Goal: Task Accomplishment & Management: Use online tool/utility

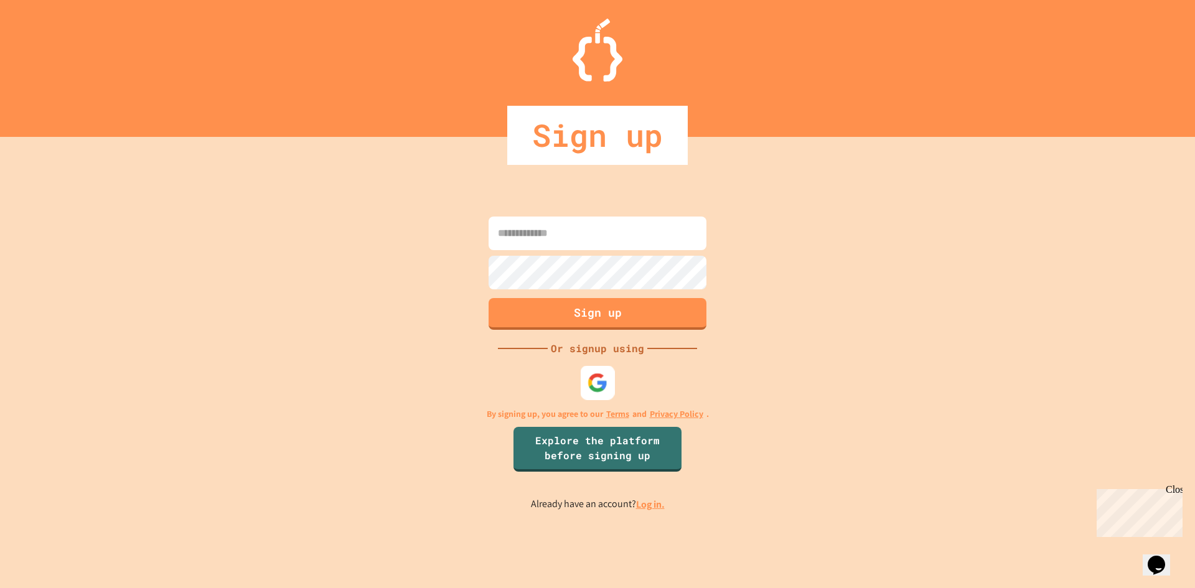
click at [587, 385] on div at bounding box center [598, 382] width 34 height 34
click at [587, 381] on div at bounding box center [597, 382] width 33 height 33
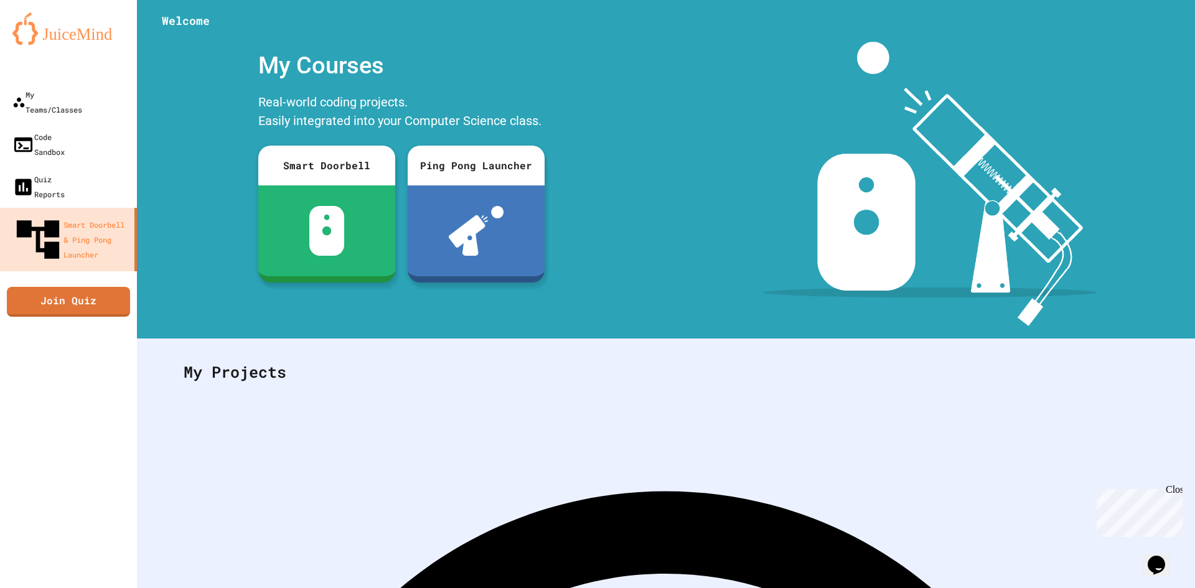
scroll to position [36, 0]
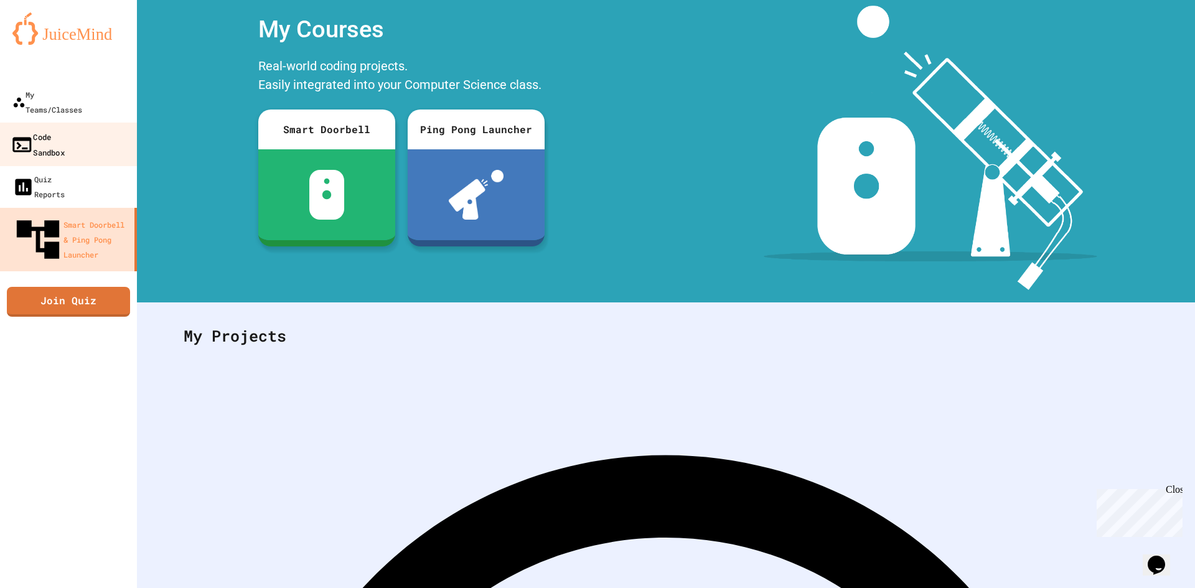
click at [65, 129] on div "Code Sandbox" at bounding box center [38, 144] width 54 height 30
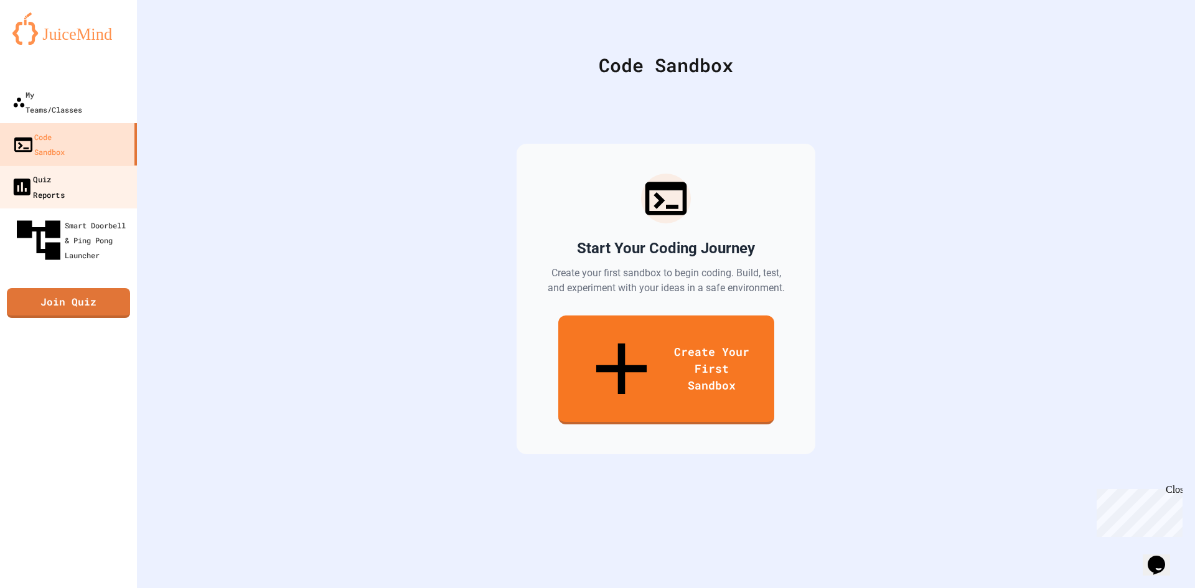
click at [86, 165] on link "Quiz Reports" at bounding box center [68, 187] width 141 height 44
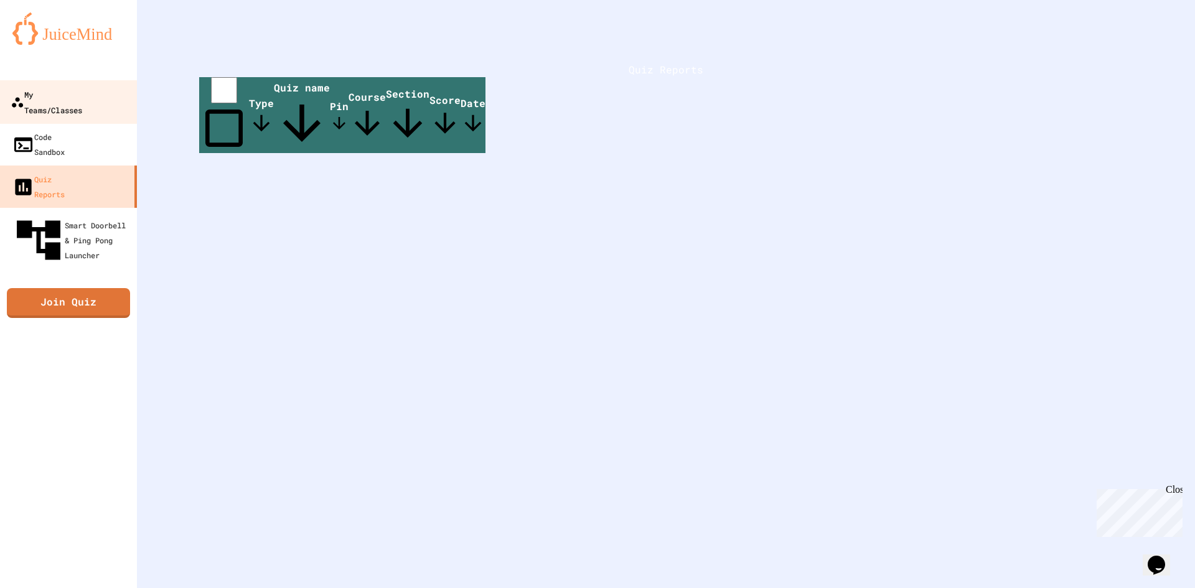
click at [82, 101] on div "My Teams/Classes" at bounding box center [47, 101] width 72 height 30
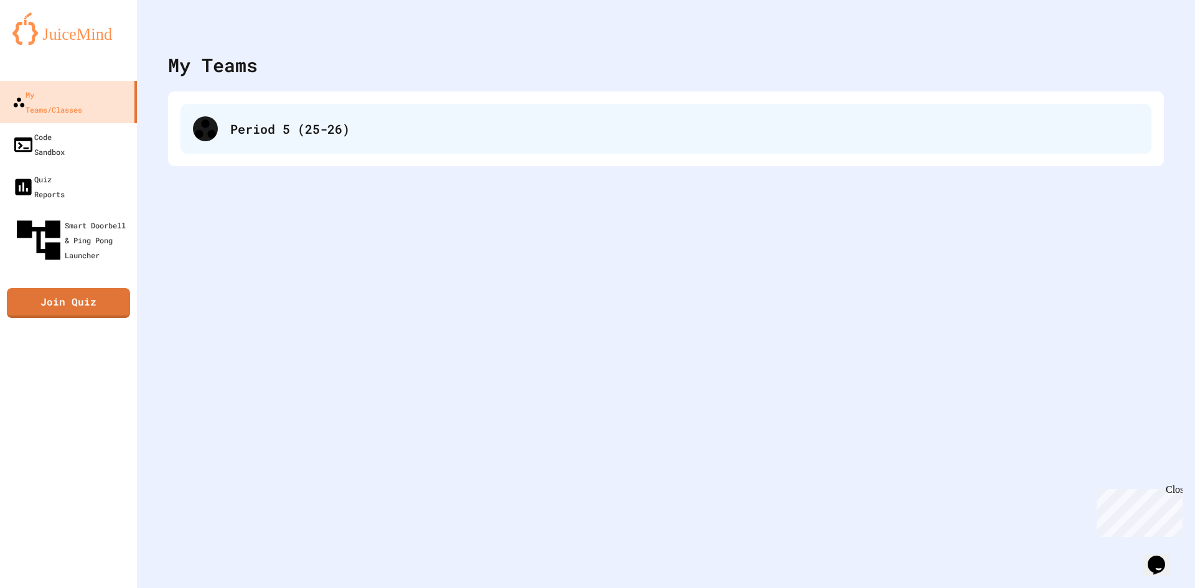
click at [289, 141] on div "Period 5 (25-26)" at bounding box center [665, 129] width 971 height 50
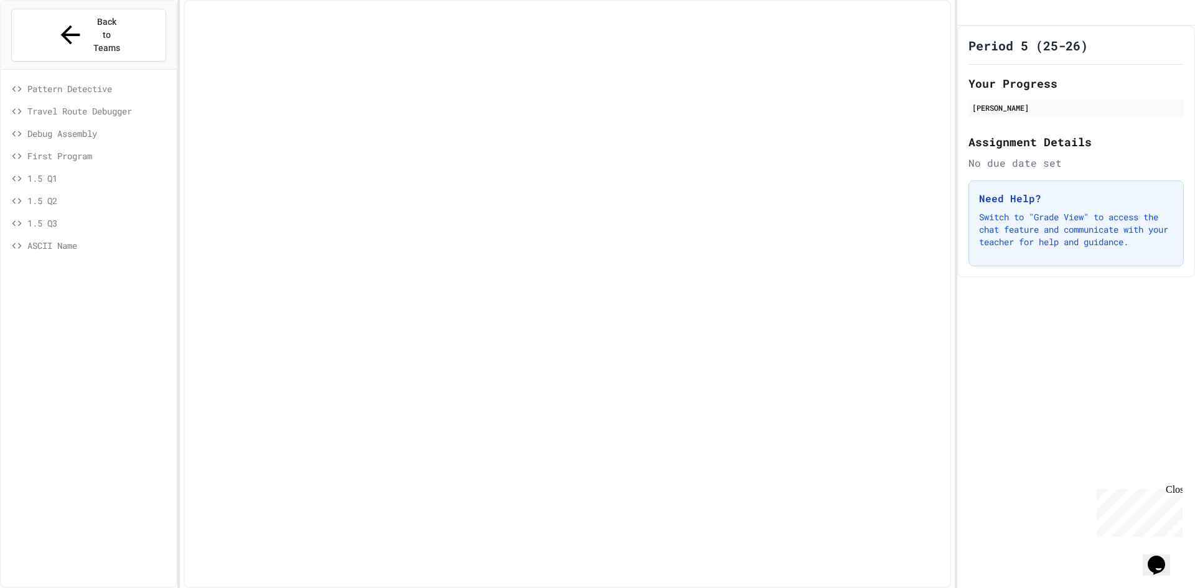
click at [141, 105] on span "Travel Route Debugger" at bounding box center [99, 111] width 144 height 13
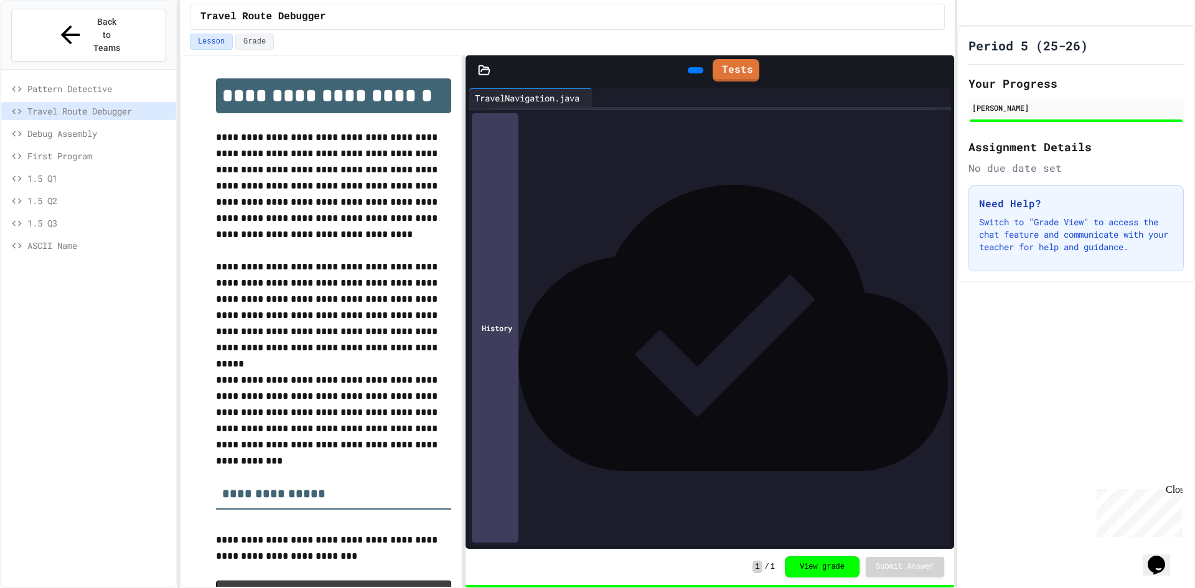
click at [121, 80] on div "Pattern Detective" at bounding box center [88, 91] width 175 height 22
